Goal: Download file/media

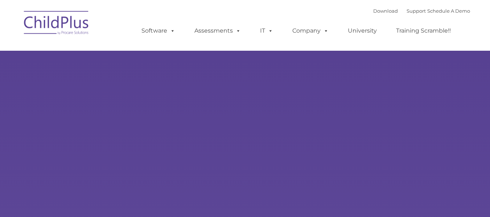
select select "MEDIUM"
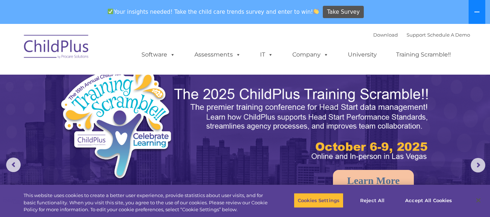
click at [477, 14] on icon at bounding box center [477, 12] width 6 height 6
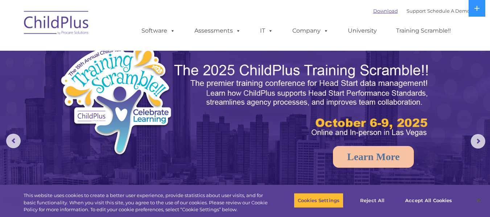
click at [378, 12] on link "Download" at bounding box center [385, 11] width 25 height 6
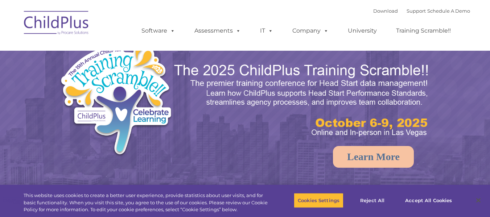
select select "MEDIUM"
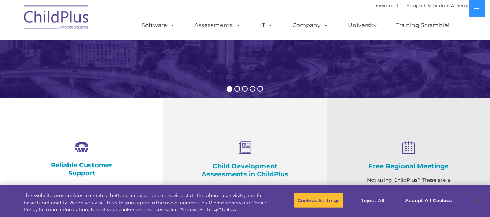
scroll to position [134, 0]
